Goal: Task Accomplishment & Management: Use online tool/utility

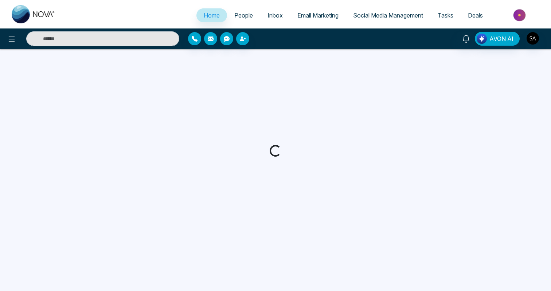
select select "*"
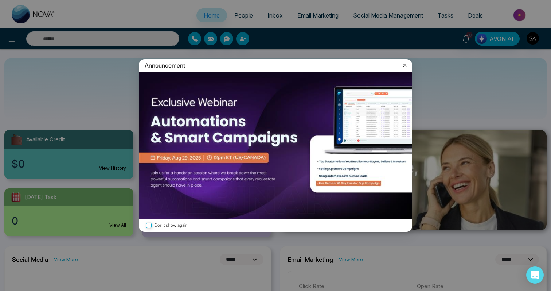
click at [405, 63] on icon at bounding box center [404, 65] width 7 height 7
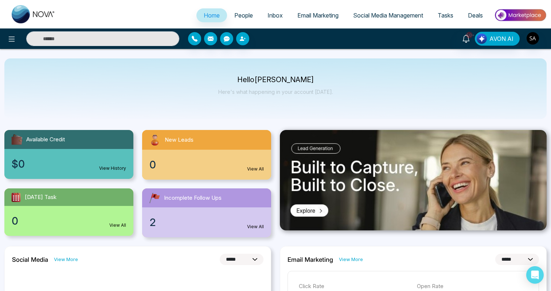
click at [311, 85] on div "Hello [PERSON_NAME] Here's what happening in your account [DATE]." at bounding box center [275, 89] width 115 height 24
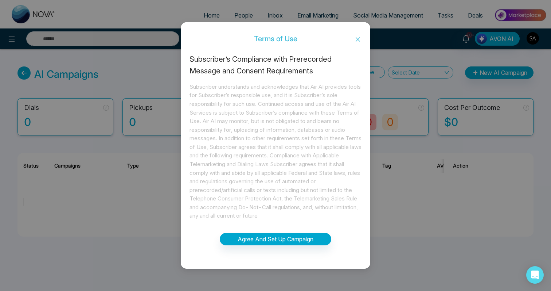
click at [358, 41] on icon "close" at bounding box center [358, 39] width 6 height 6
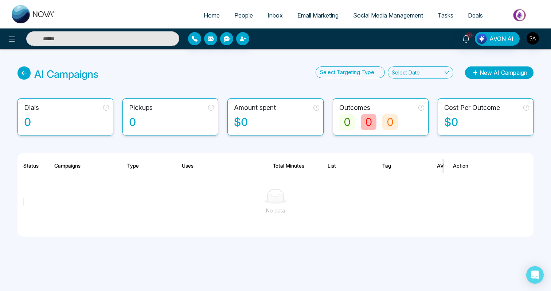
click at [511, 73] on button "New AI Campaign" at bounding box center [499, 72] width 69 height 12
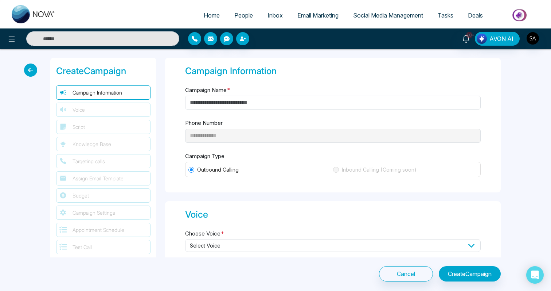
click at [108, 142] on span "Knowledge Base" at bounding box center [92, 144] width 39 height 8
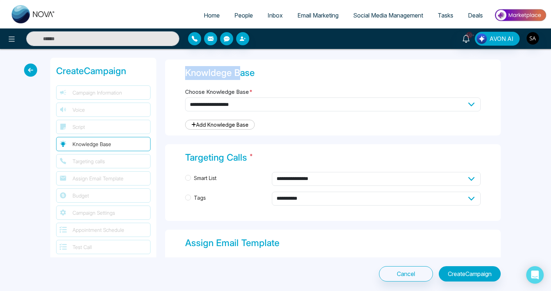
drag, startPoint x: 188, startPoint y: 74, endPoint x: 240, endPoint y: 74, distance: 52.5
click at [240, 74] on div "Knowldege Base" at bounding box center [333, 73] width 296 height 14
click at [217, 73] on div "Knowldege Base" at bounding box center [333, 73] width 296 height 14
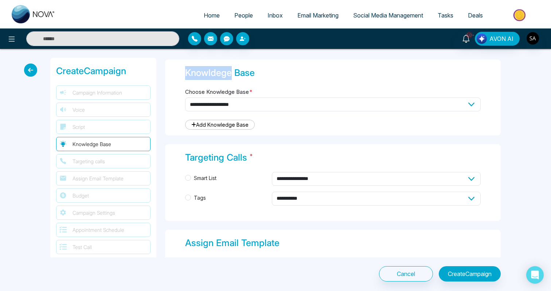
click at [217, 73] on div "Knowldege Base" at bounding box center [333, 73] width 296 height 14
click at [276, 72] on div "Knowldege Base" at bounding box center [333, 73] width 296 height 14
click at [35, 70] on icon at bounding box center [30, 69] width 13 height 13
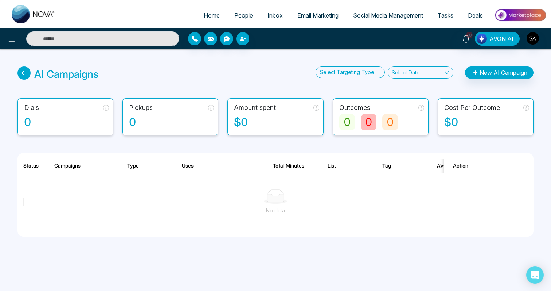
click at [497, 65] on div "AI Campaigns Select Targeting Type Select Date New AI Campaign Dials 0 Pickups …" at bounding box center [275, 160] width 551 height 222
click at [495, 67] on button "New AI Campaign" at bounding box center [499, 72] width 69 height 12
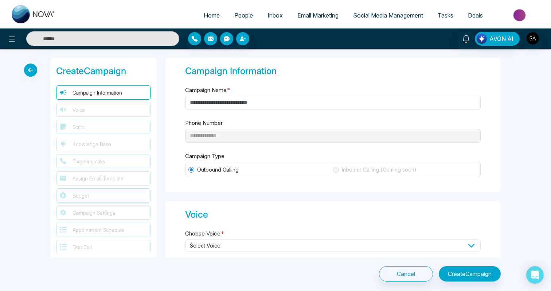
scroll to position [3, 0]
